Goal: Task Accomplishment & Management: Use online tool/utility

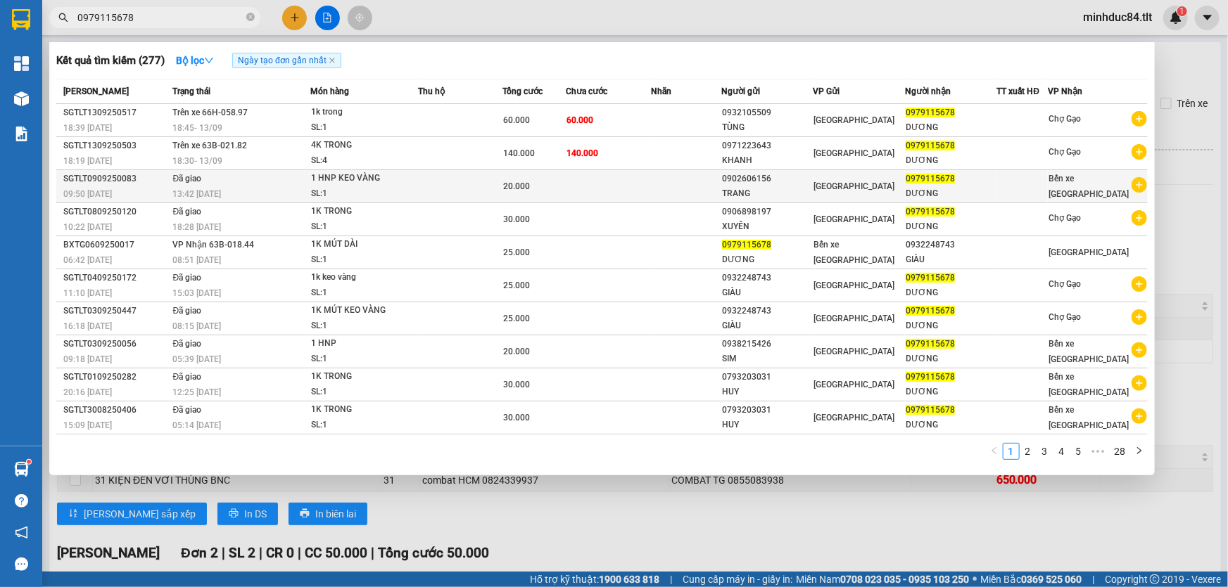
scroll to position [142, 0]
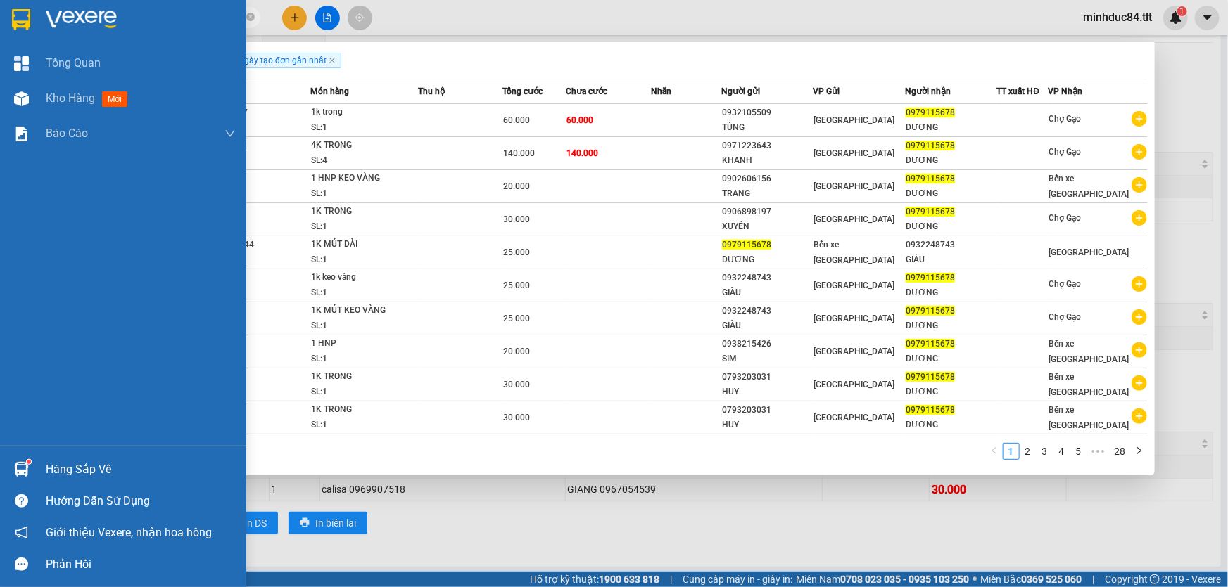
click at [34, 461] on div "Hàng sắp về" at bounding box center [123, 470] width 246 height 32
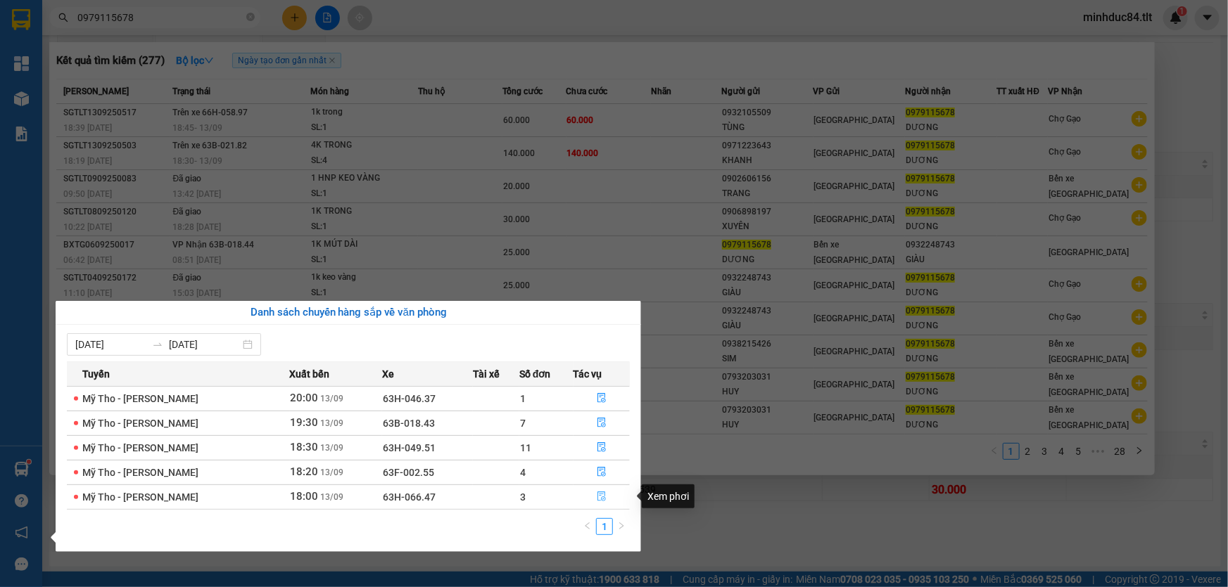
click at [599, 494] on icon "file-done" at bounding box center [601, 497] width 8 height 10
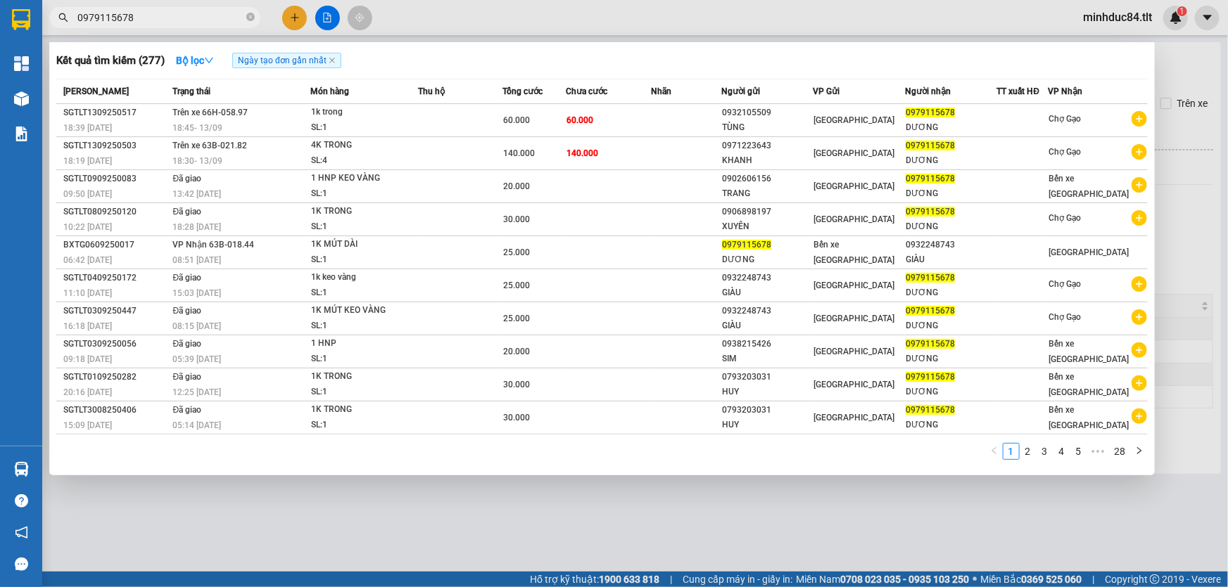
click at [630, 523] on div at bounding box center [614, 293] width 1228 height 587
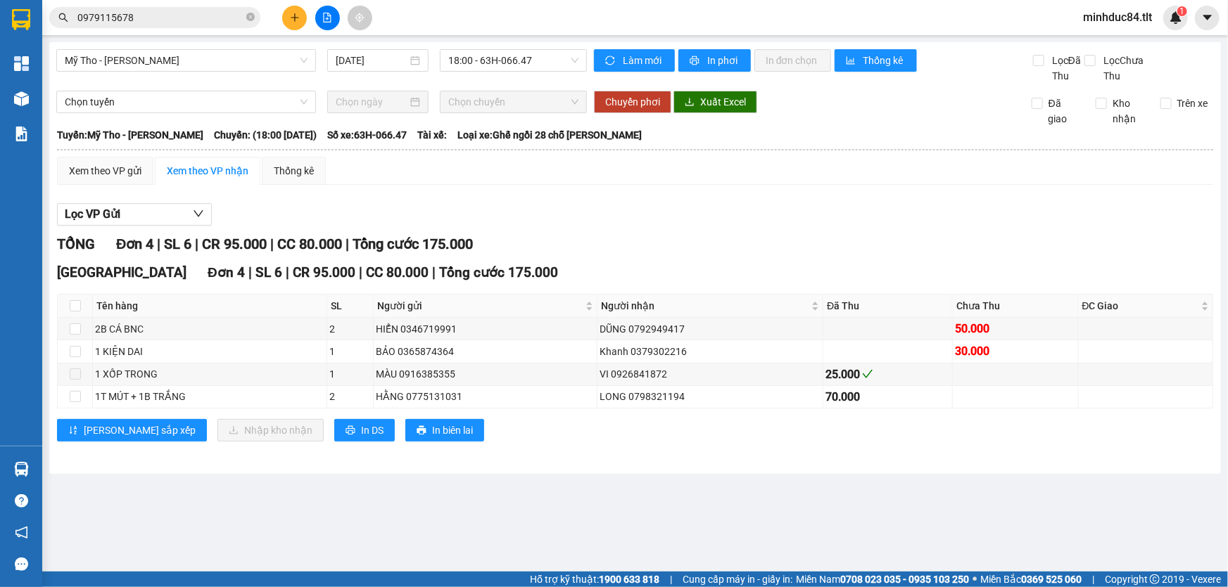
click at [82, 307] on th at bounding box center [75, 306] width 35 height 23
click at [73, 307] on input "checkbox" at bounding box center [75, 305] width 11 height 11
checkbox input "true"
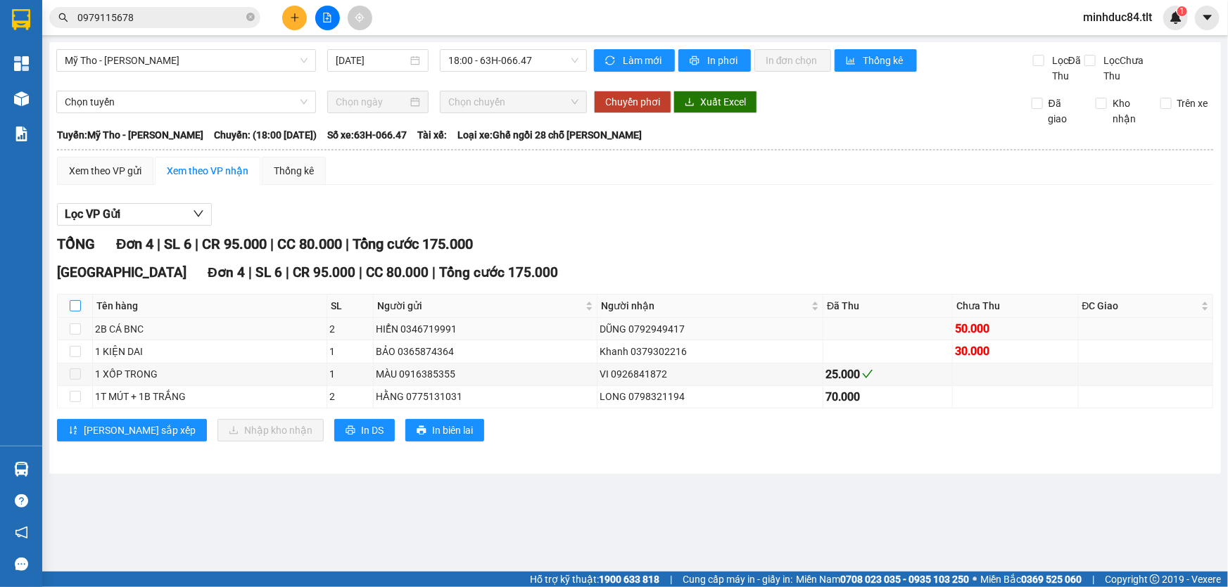
checkbox input "true"
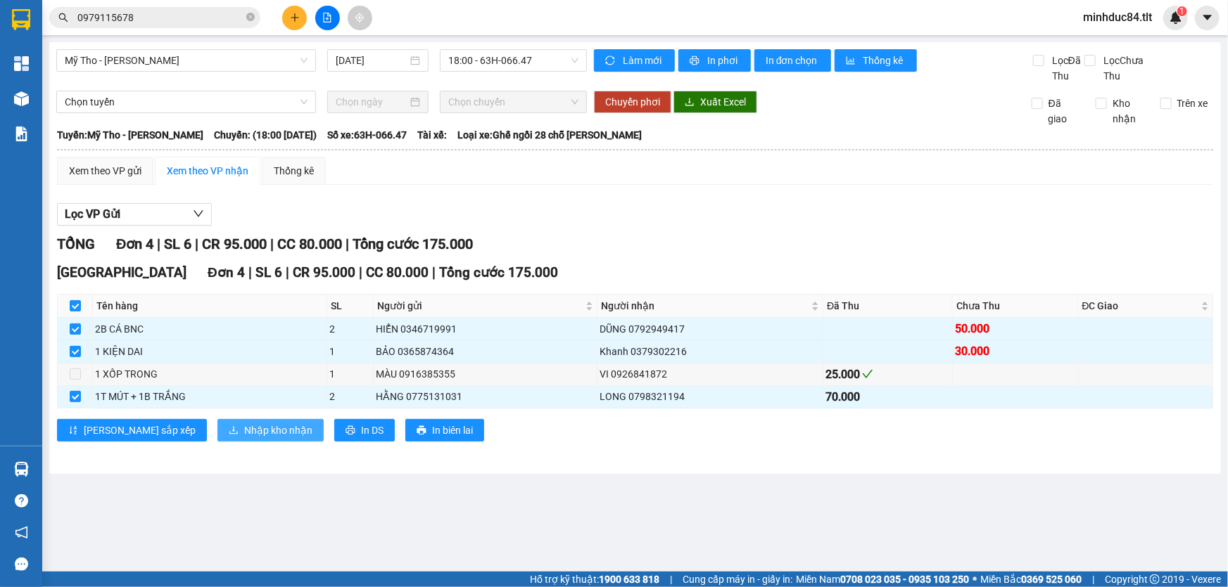
click at [244, 431] on span "Nhập kho nhận" at bounding box center [278, 430] width 68 height 15
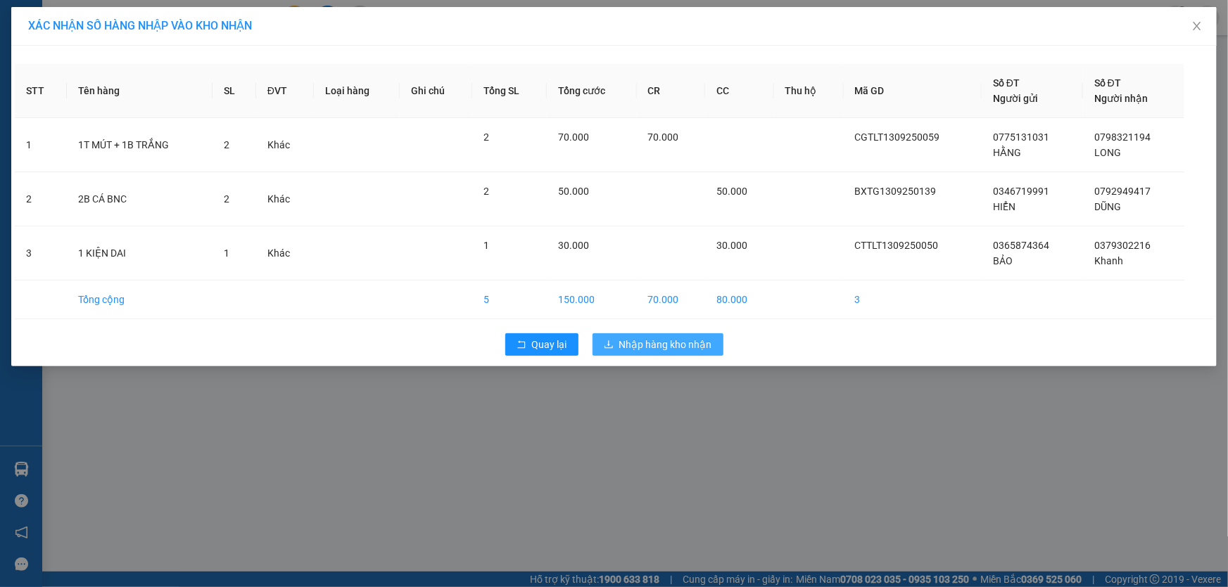
click at [637, 341] on span "Nhập hàng kho nhận" at bounding box center [665, 344] width 93 height 15
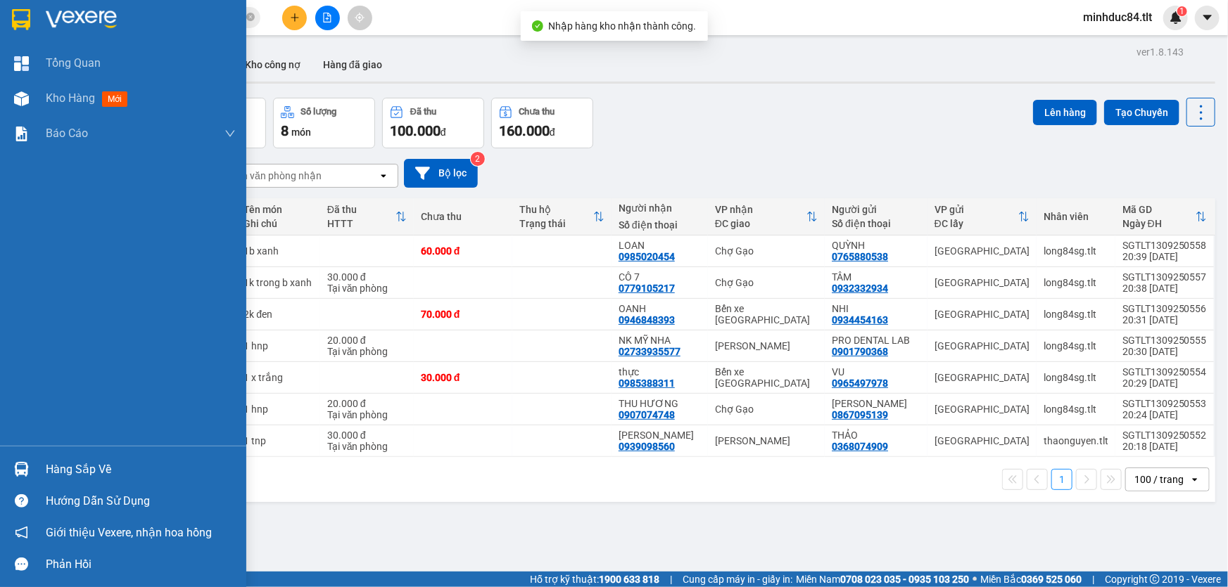
click at [32, 477] on div at bounding box center [21, 469] width 25 height 25
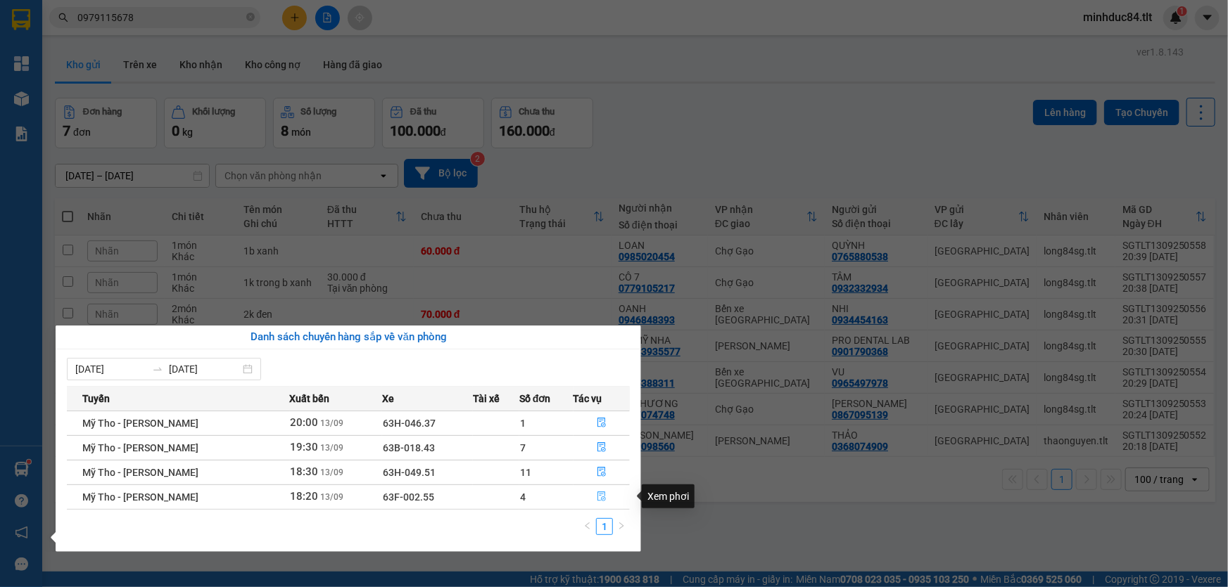
click at [597, 499] on icon "file-done" at bounding box center [602, 497] width 10 height 10
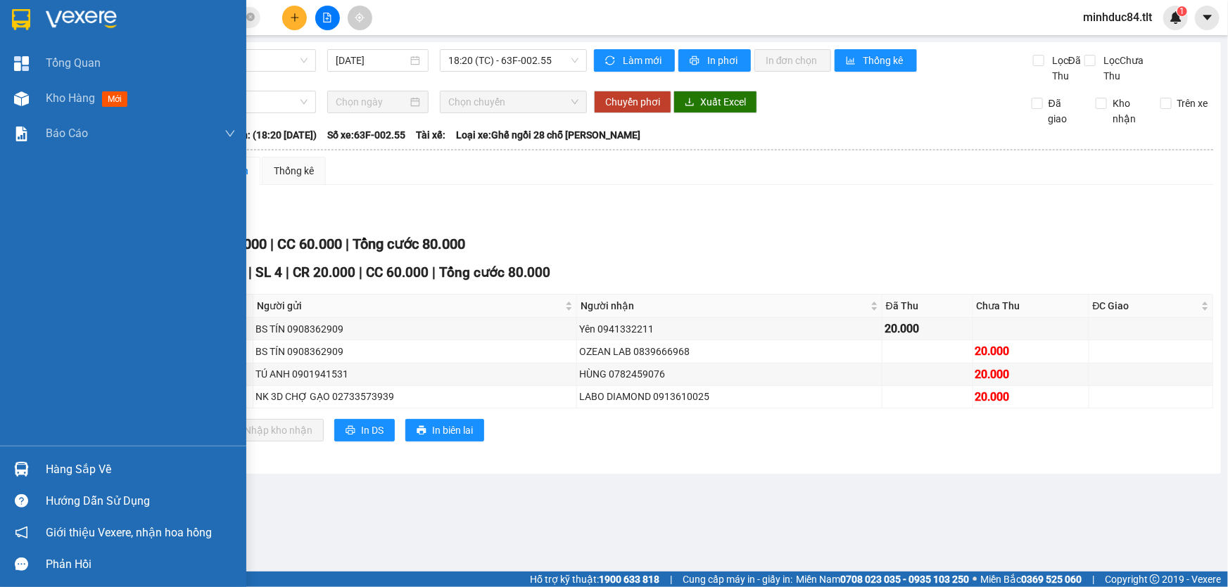
click at [10, 464] on div at bounding box center [21, 469] width 25 height 25
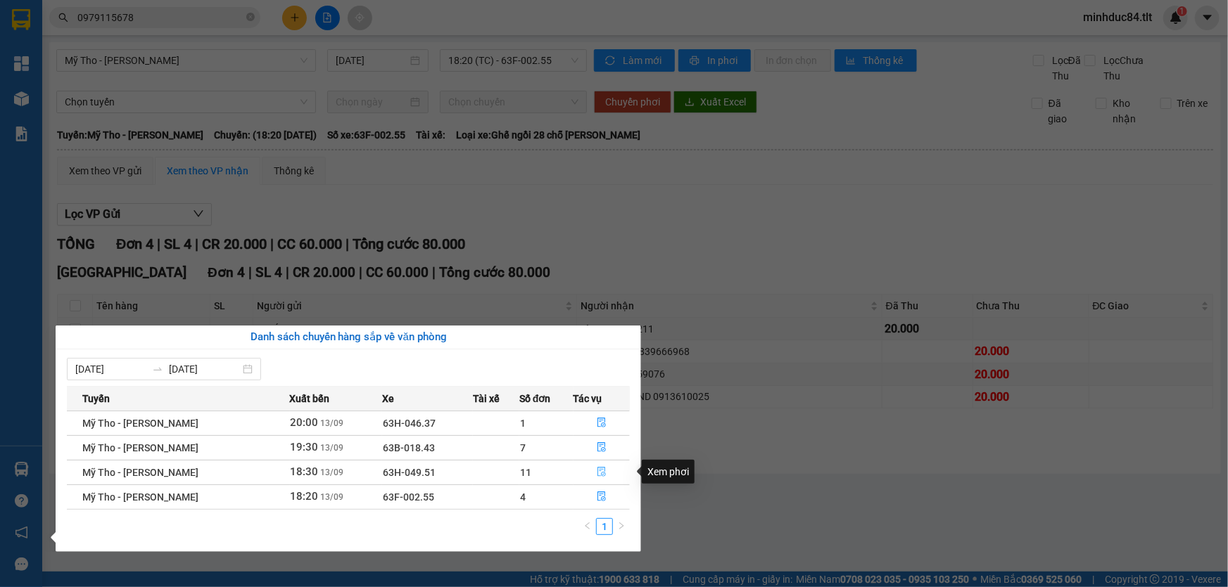
click at [603, 478] on button "button" at bounding box center [602, 472] width 56 height 23
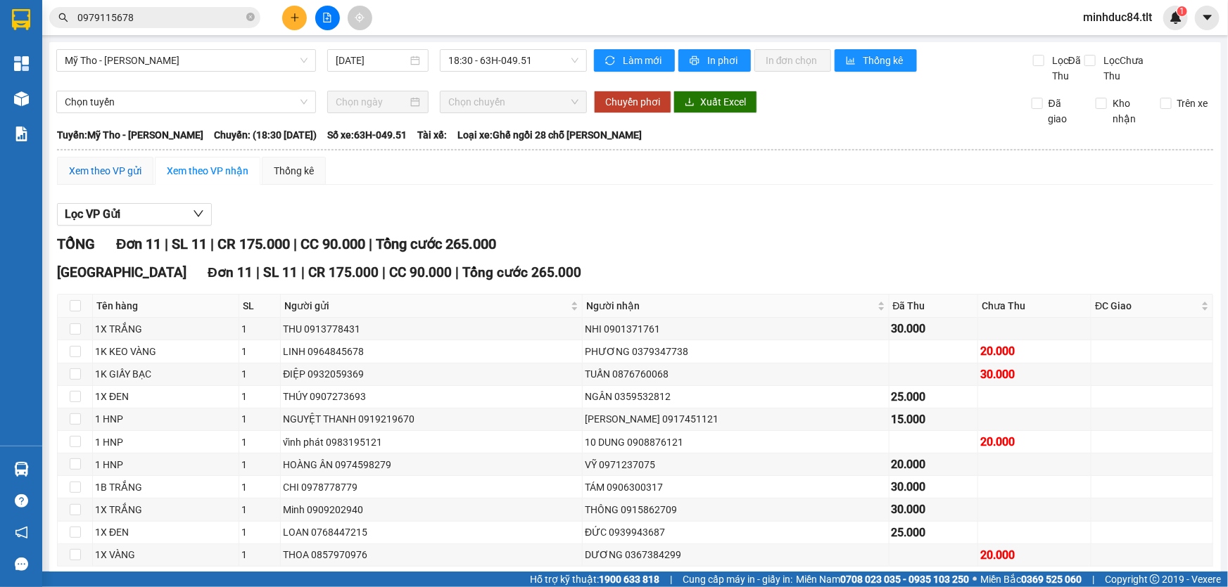
click at [118, 163] on div "Xem theo VP gửi" at bounding box center [105, 170] width 72 height 15
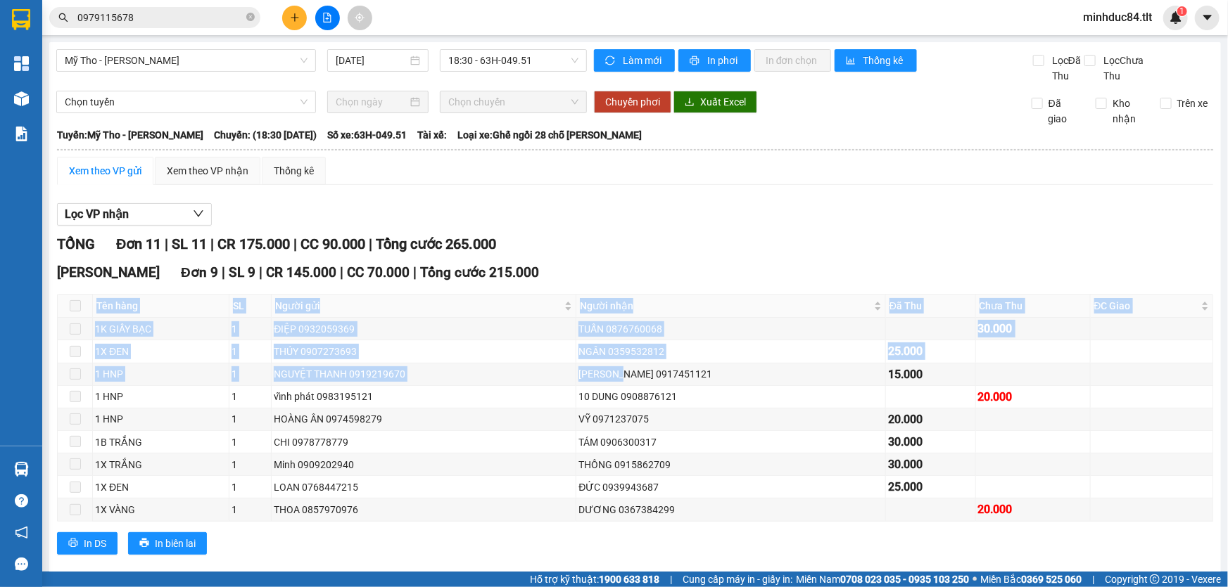
drag, startPoint x: 738, startPoint y: 295, endPoint x: 777, endPoint y: 274, distance: 44.4
click at [777, 274] on div "[PERSON_NAME] 9 | SL 9 | CR 145.000 | CC 70.000 | Tổng cước 215.000 Tên hàng SL…" at bounding box center [635, 413] width 1156 height 303
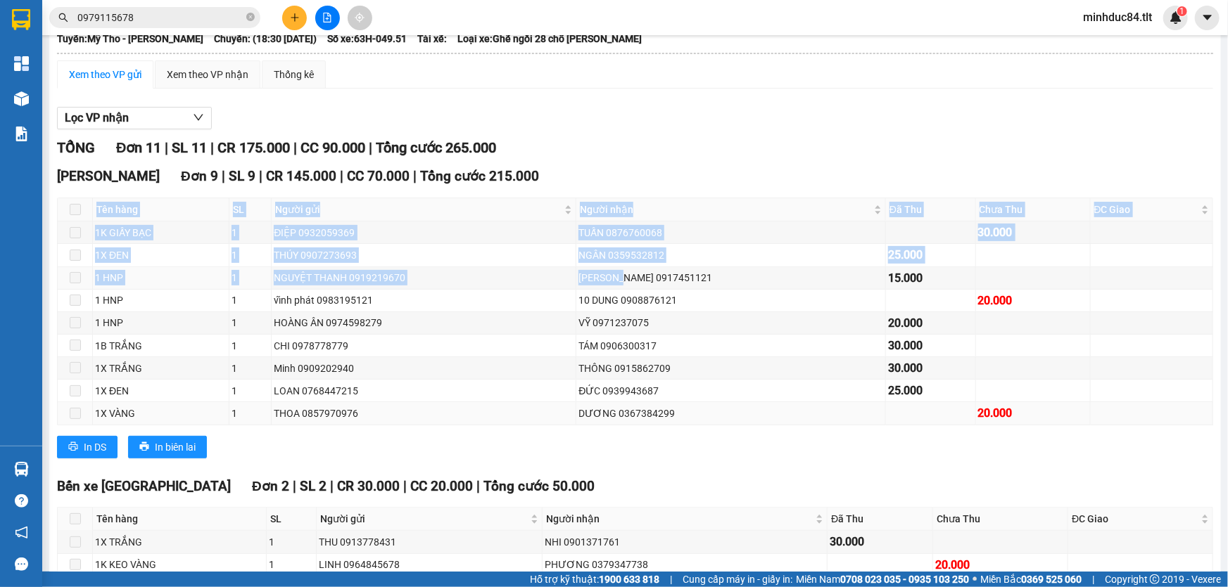
scroll to position [171, 0]
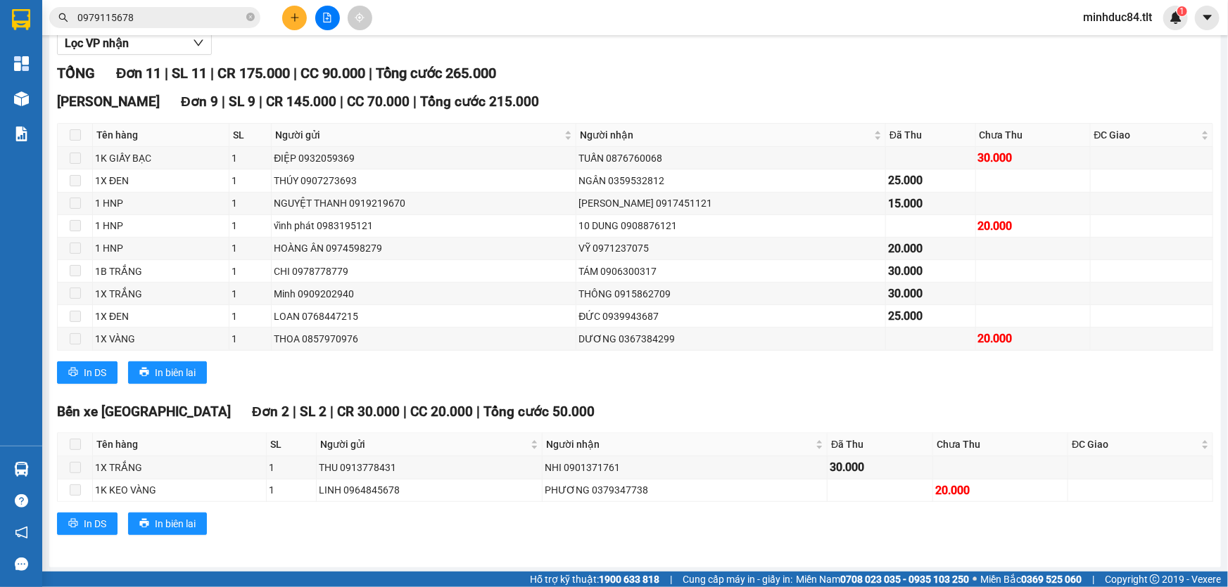
click at [714, 373] on div "In DS In biên lai" at bounding box center [635, 373] width 1156 height 23
click at [740, 380] on div "In DS In biên lai" at bounding box center [635, 373] width 1156 height 23
click at [610, 381] on div "In DS In biên lai" at bounding box center [635, 373] width 1156 height 23
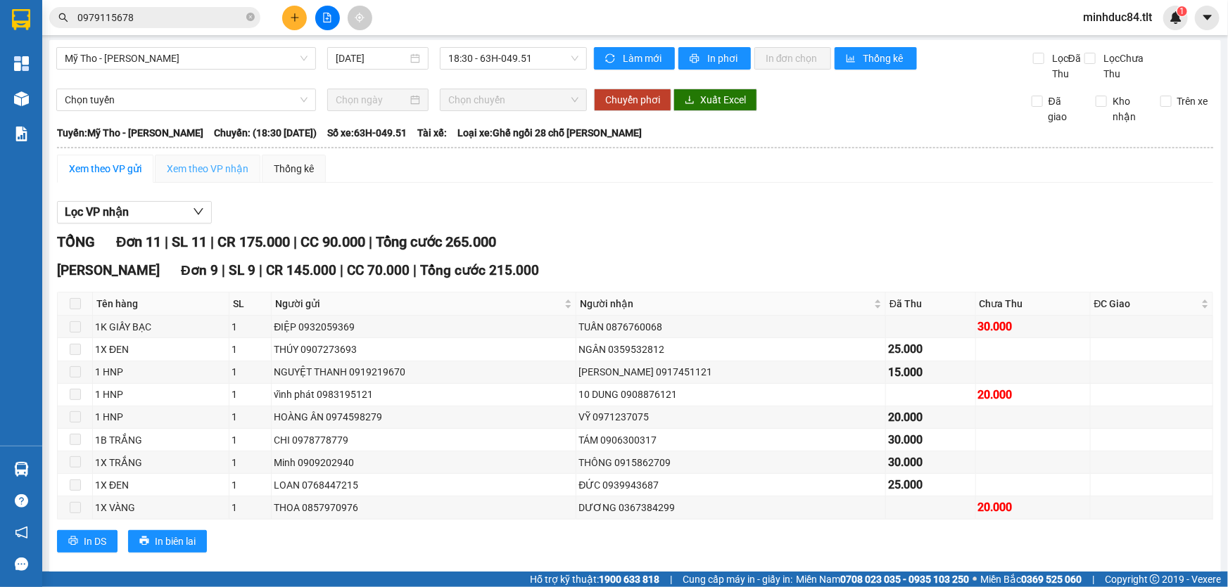
scroll to position [0, 0]
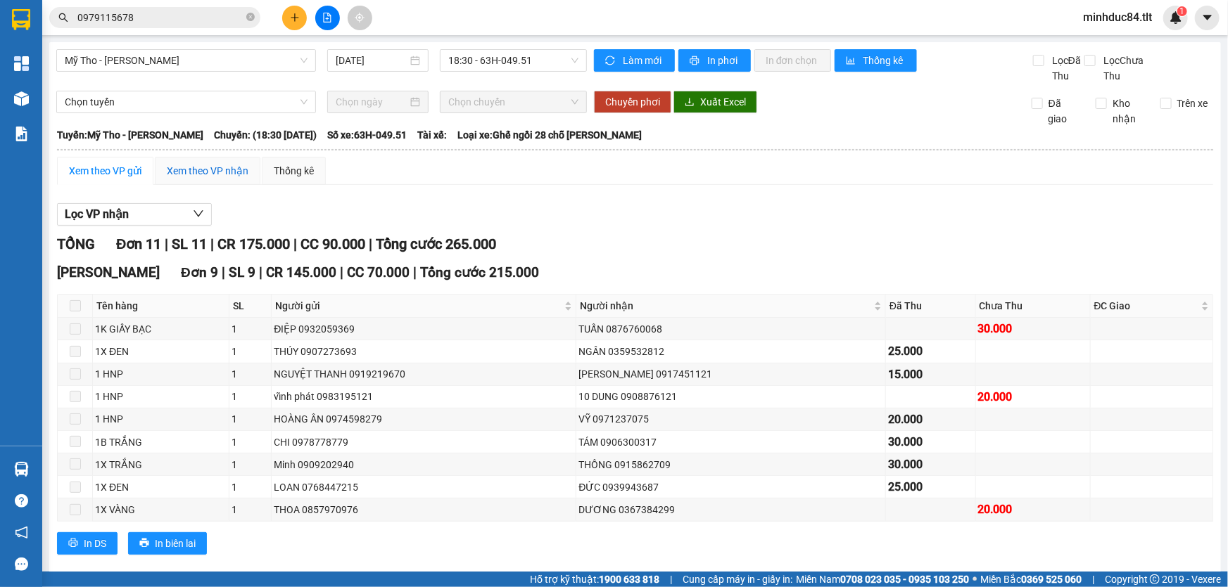
drag, startPoint x: 205, startPoint y: 175, endPoint x: 134, endPoint y: 238, distance: 95.2
click at [205, 175] on div "Xem theo VP nhận" at bounding box center [208, 170] width 82 height 15
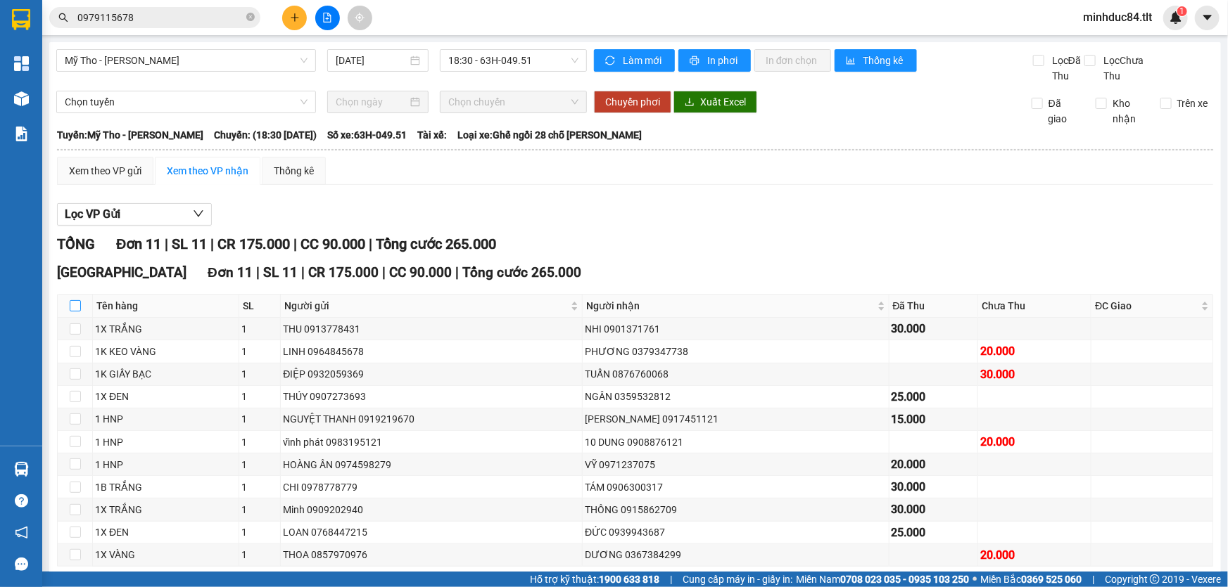
click at [73, 300] on input "checkbox" at bounding box center [75, 305] width 11 height 11
checkbox input "true"
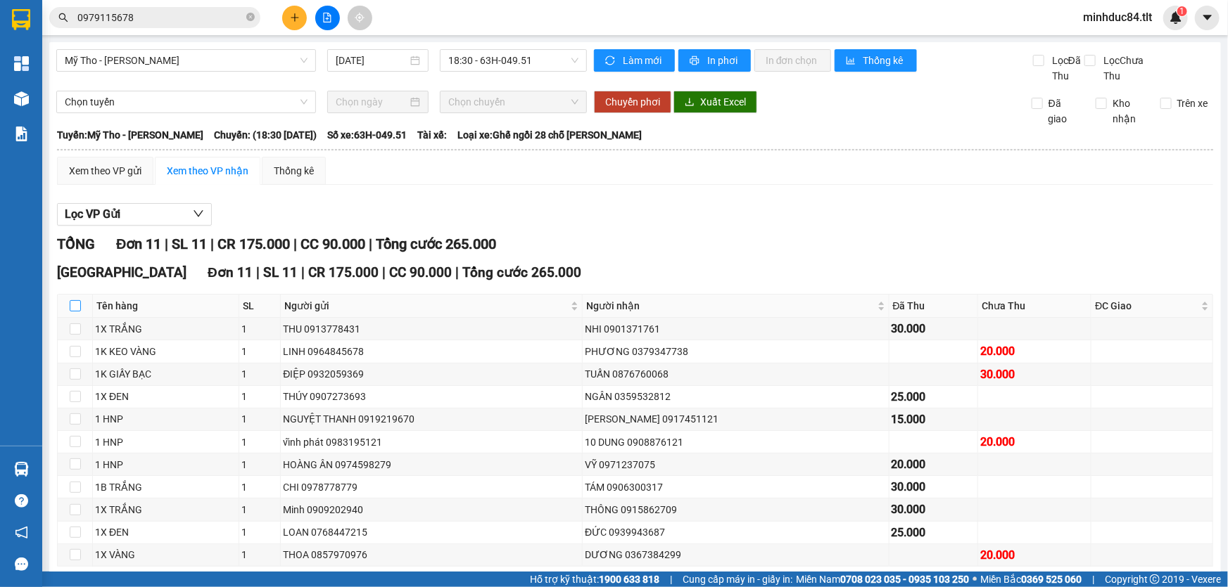
checkbox input "true"
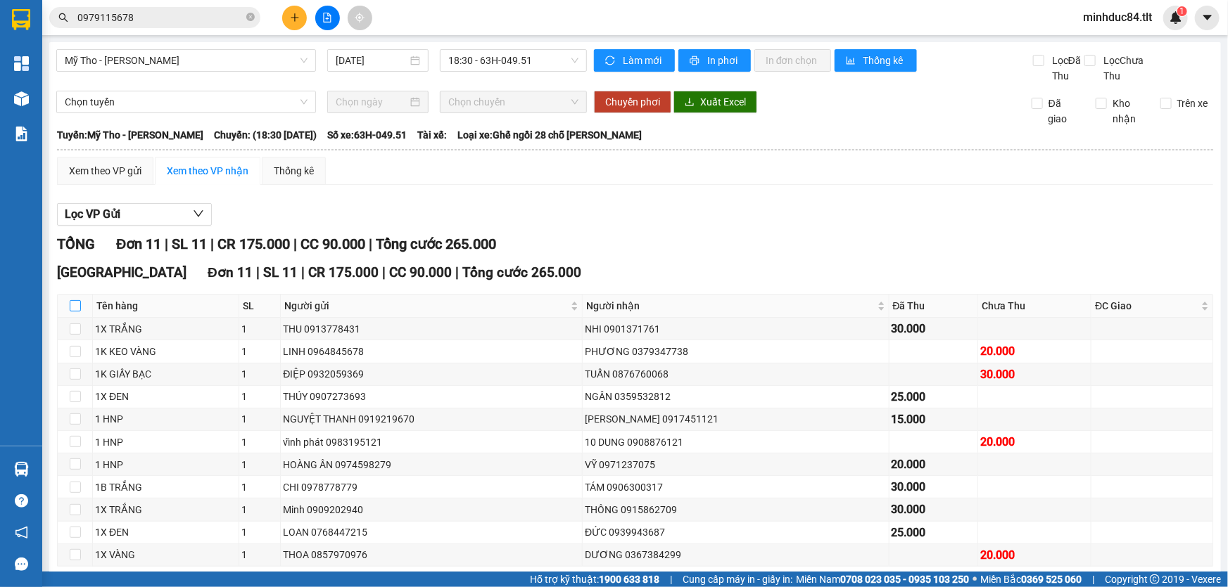
checkbox input "true"
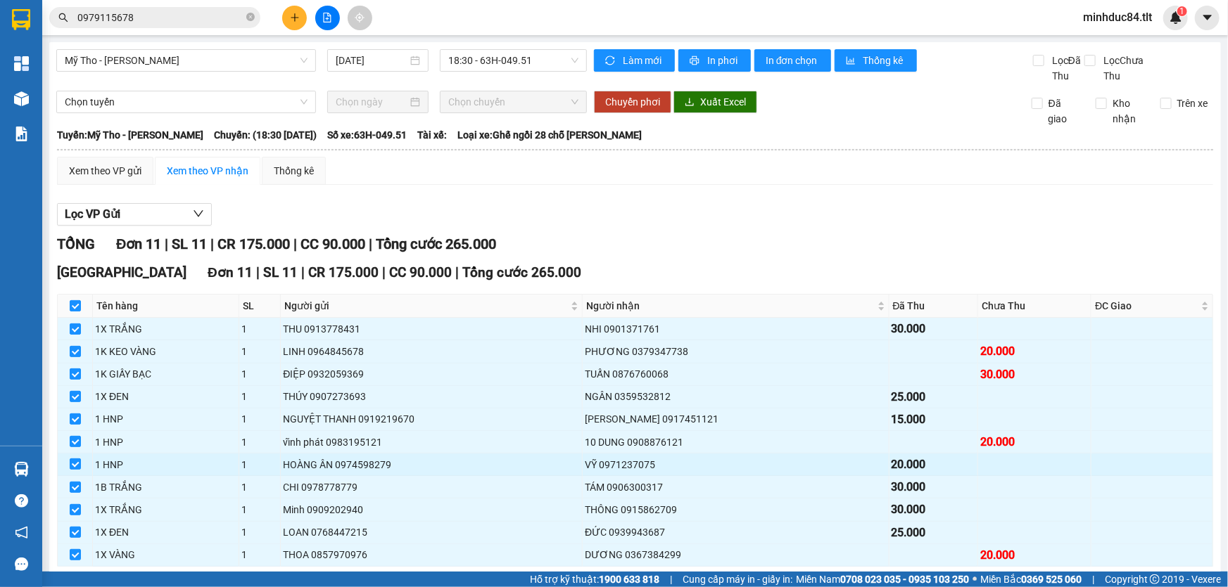
scroll to position [65, 0]
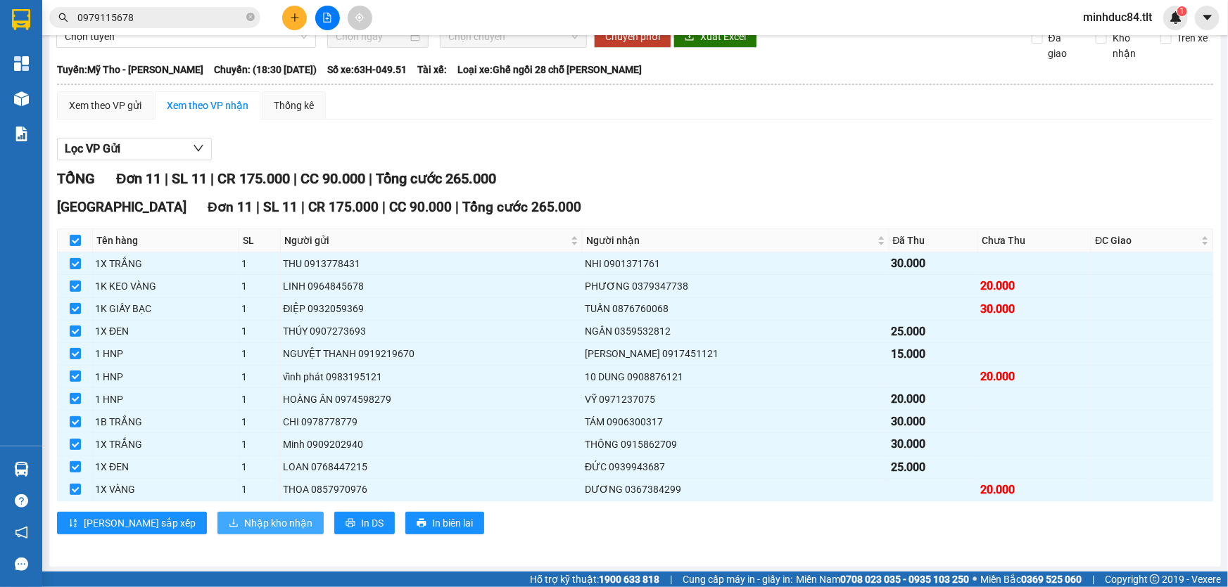
click at [244, 527] on span "Nhập kho nhận" at bounding box center [278, 523] width 68 height 15
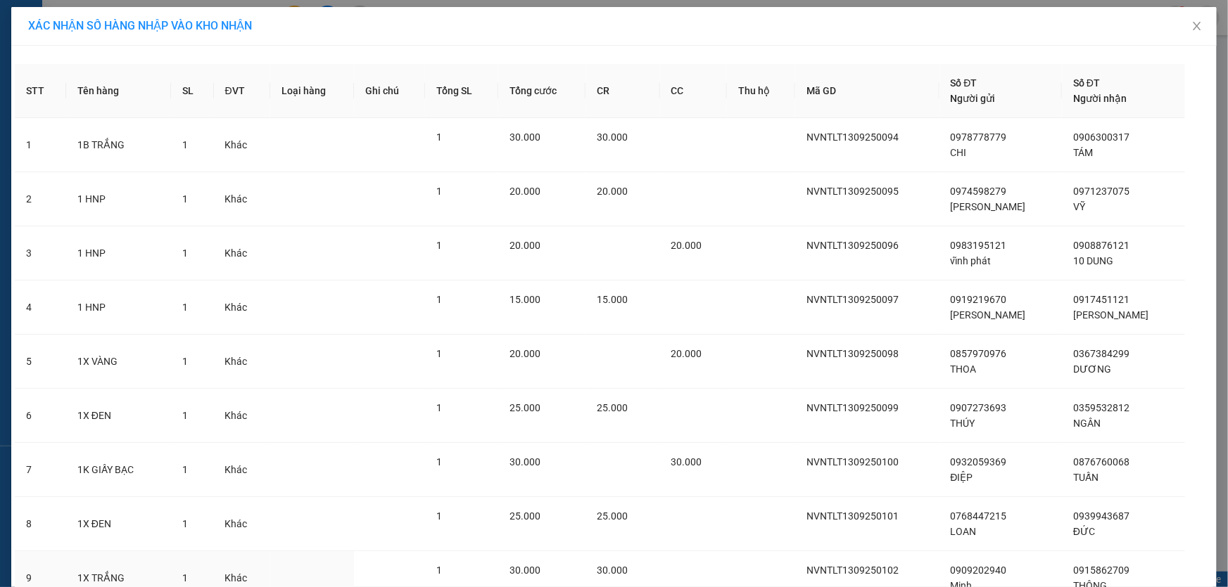
scroll to position [228, 0]
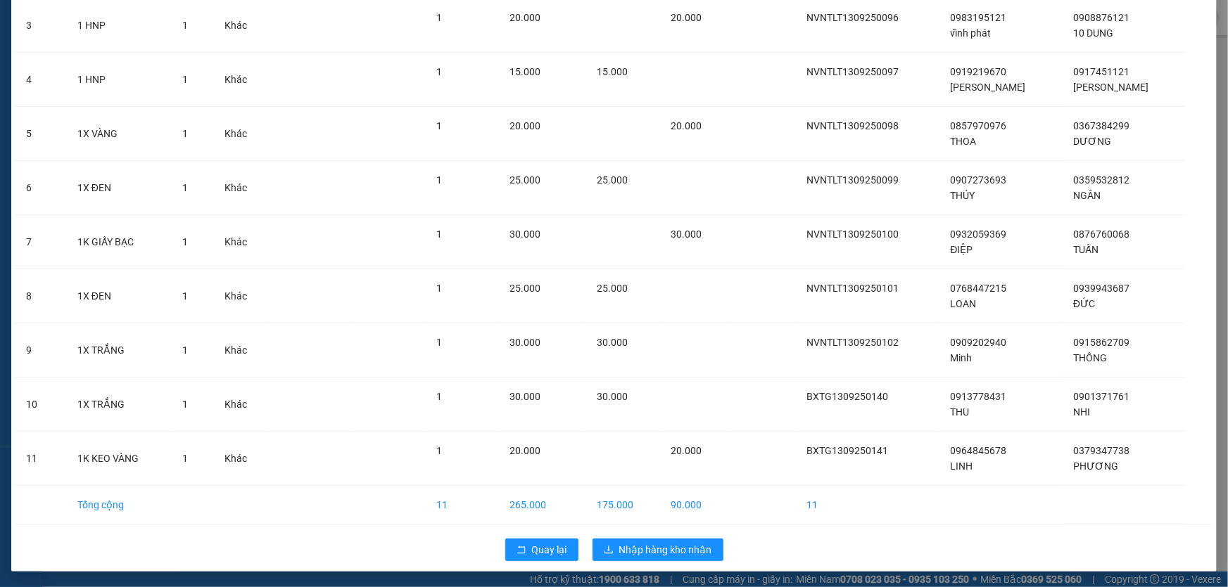
click at [666, 536] on div "Quay lại Nhập hàng kho nhận" at bounding box center [614, 550] width 1198 height 37
click at [658, 549] on span "Nhập hàng kho nhận" at bounding box center [665, 549] width 93 height 15
click at [665, 554] on span "Nhập hàng kho nhận" at bounding box center [665, 549] width 93 height 15
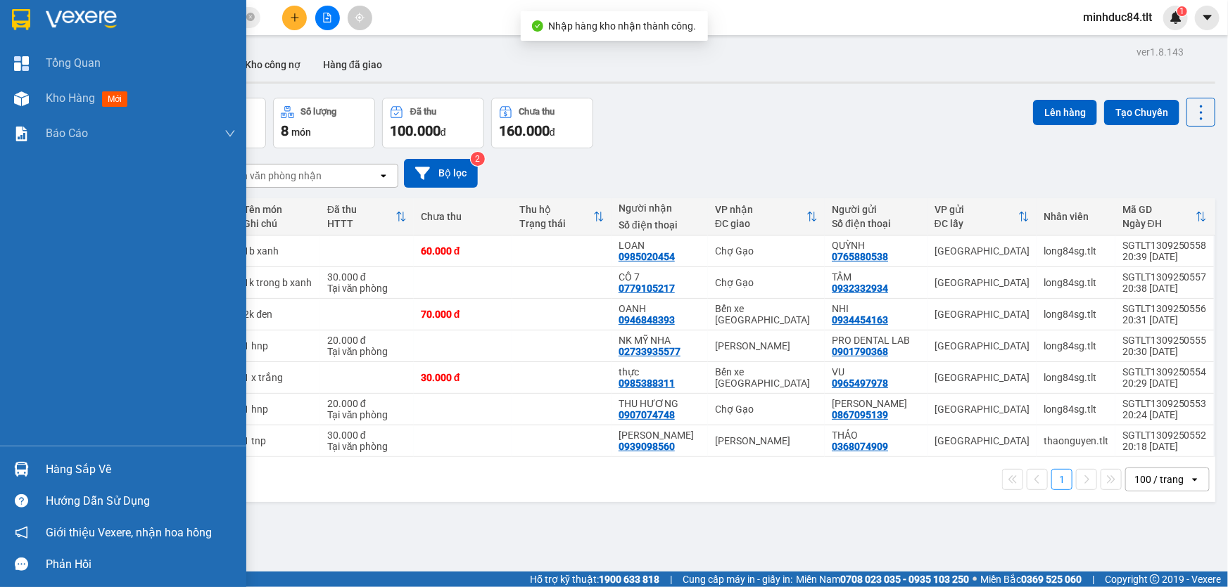
click at [99, 478] on div "Hàng sắp về" at bounding box center [141, 469] width 190 height 21
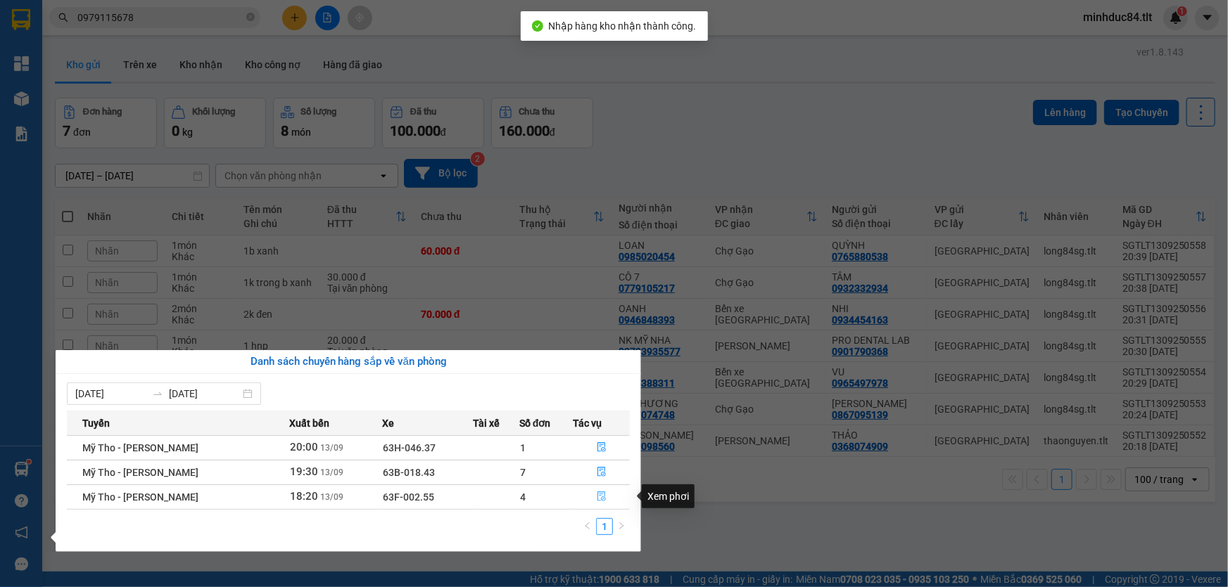
click at [597, 499] on icon "file-done" at bounding box center [602, 497] width 10 height 10
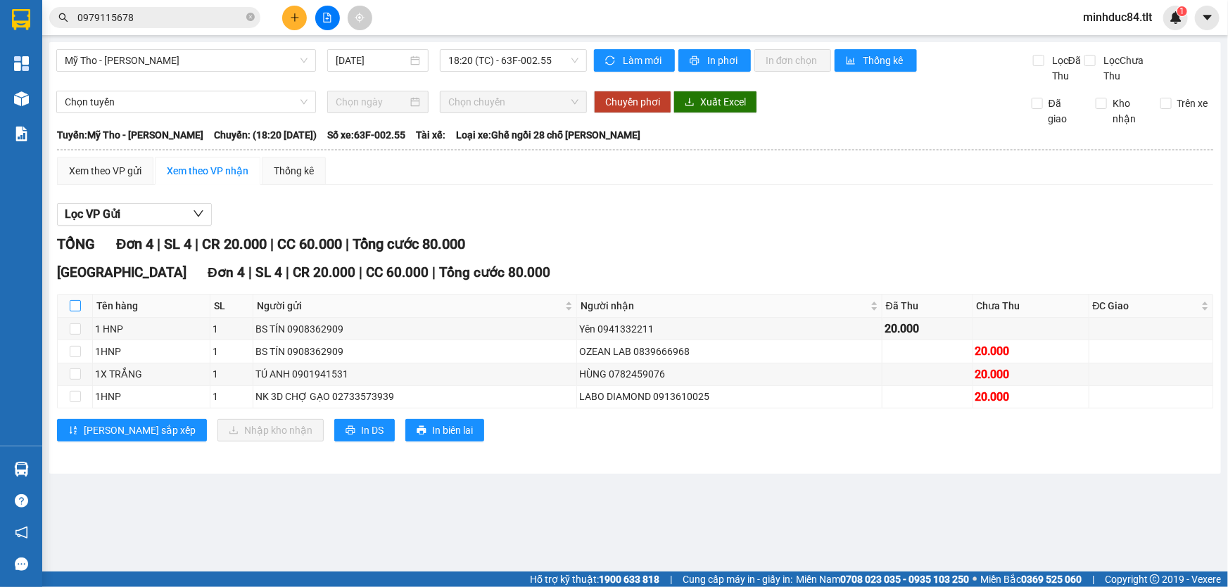
click at [77, 303] on input "checkbox" at bounding box center [75, 305] width 11 height 11
checkbox input "true"
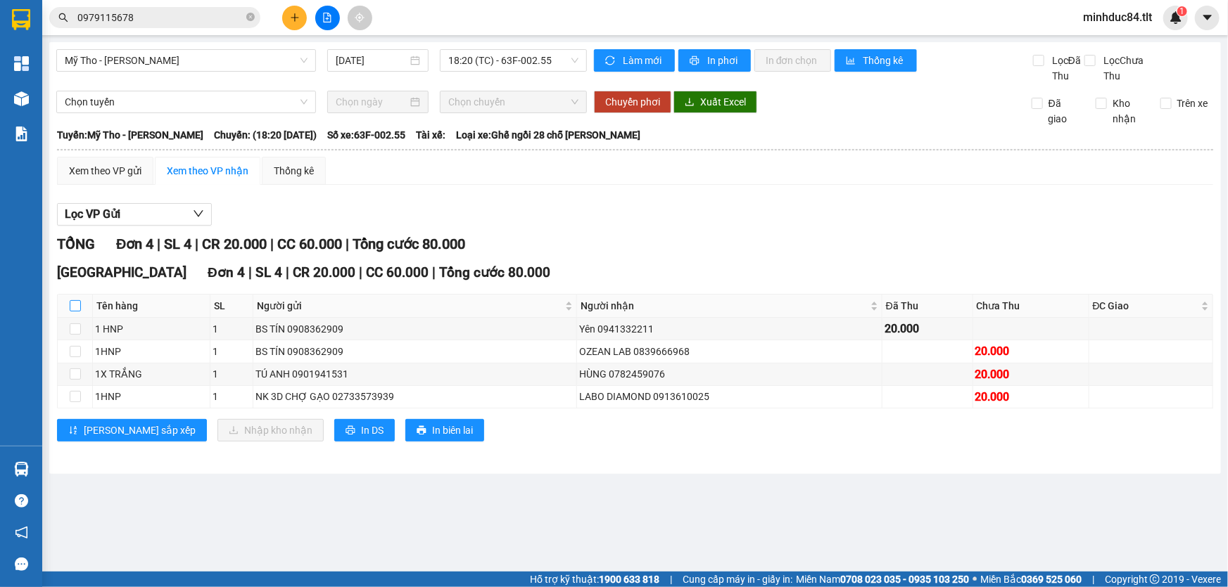
checkbox input "true"
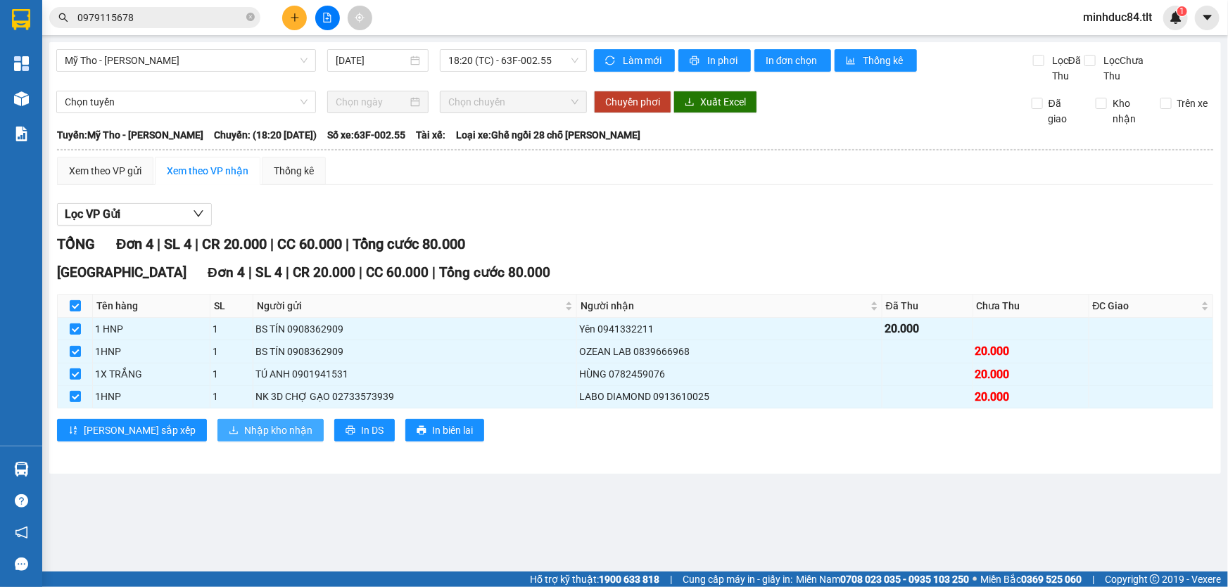
click at [244, 423] on span "Nhập kho nhận" at bounding box center [278, 430] width 68 height 15
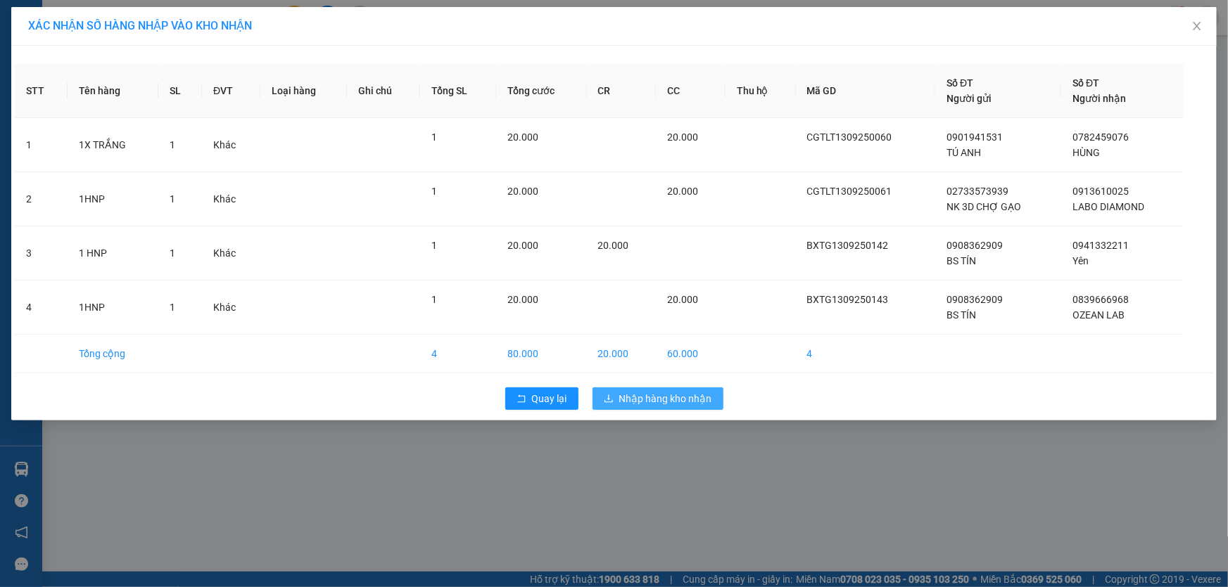
click at [674, 391] on span "Nhập hàng kho nhận" at bounding box center [665, 398] width 93 height 15
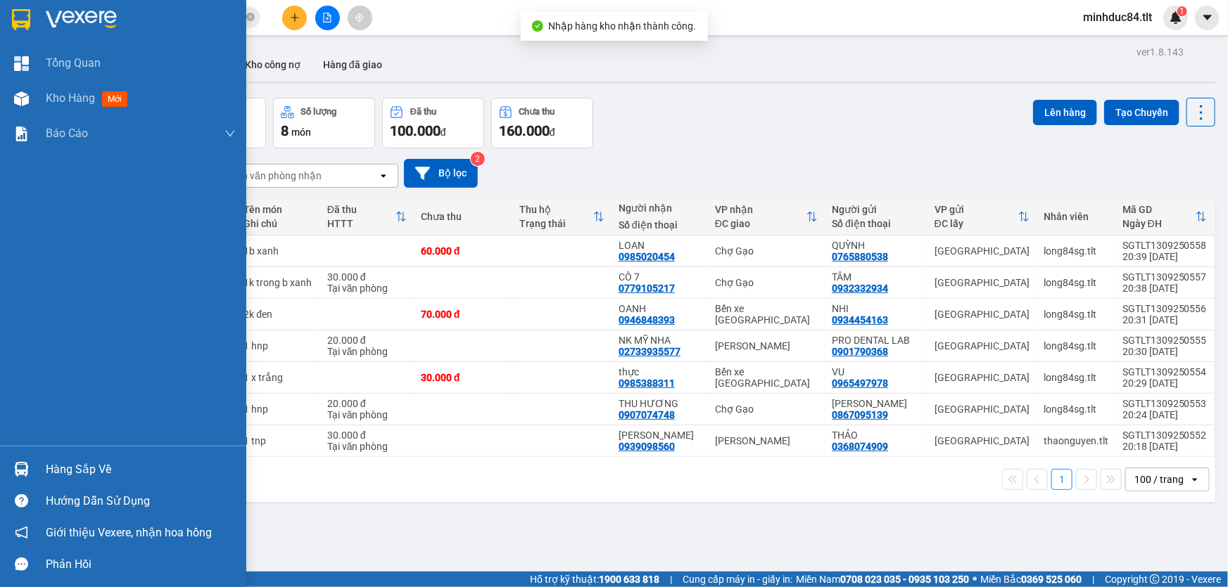
click at [61, 471] on div "Hàng sắp về" at bounding box center [141, 469] width 190 height 21
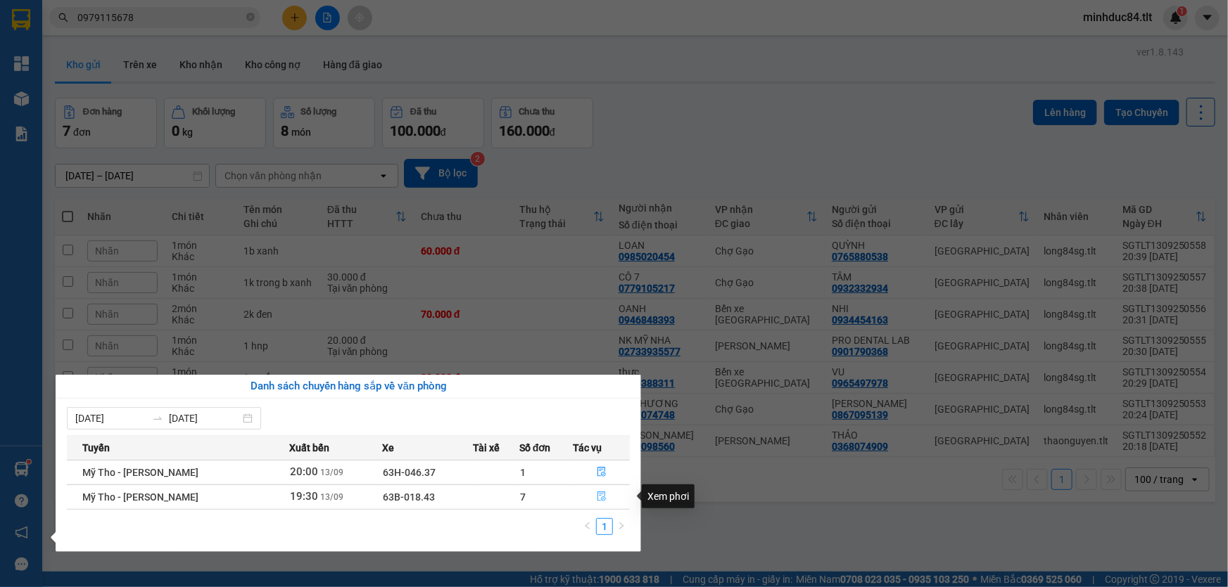
click at [604, 489] on button "button" at bounding box center [602, 497] width 56 height 23
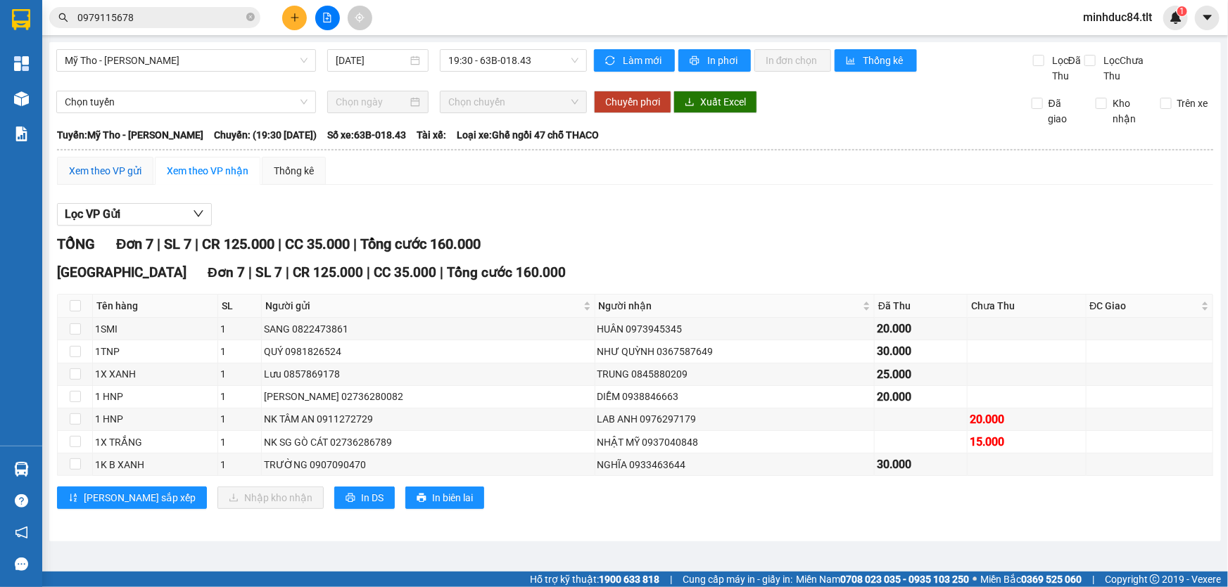
click at [119, 171] on div "Xem theo VP gửi" at bounding box center [105, 170] width 72 height 15
